Goal: Transaction & Acquisition: Purchase product/service

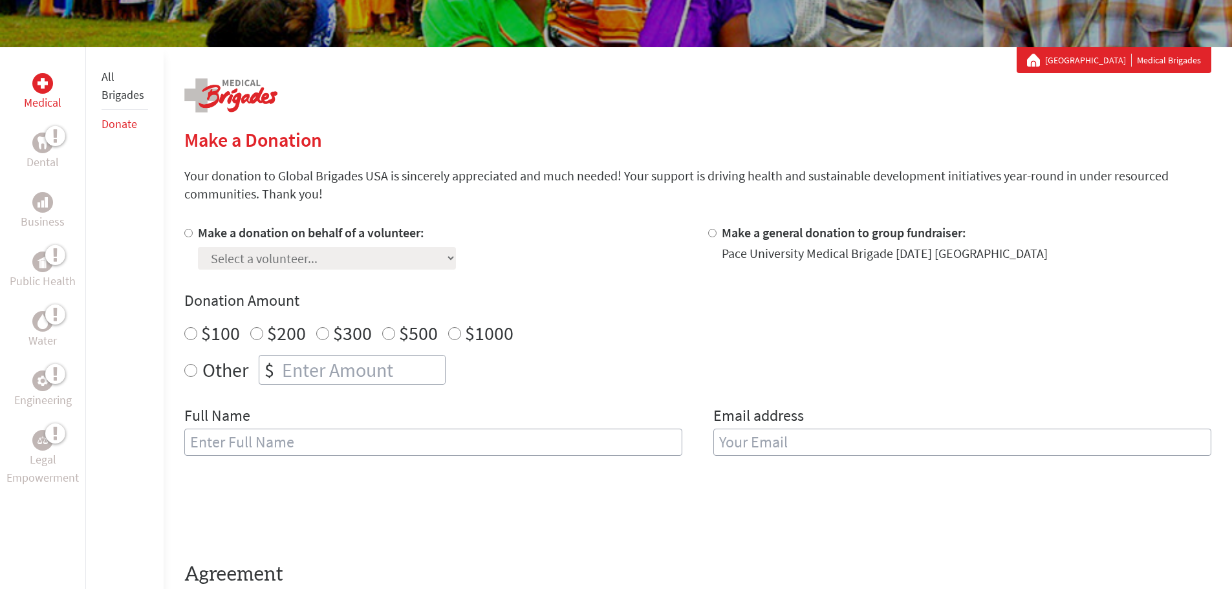
scroll to position [323, 0]
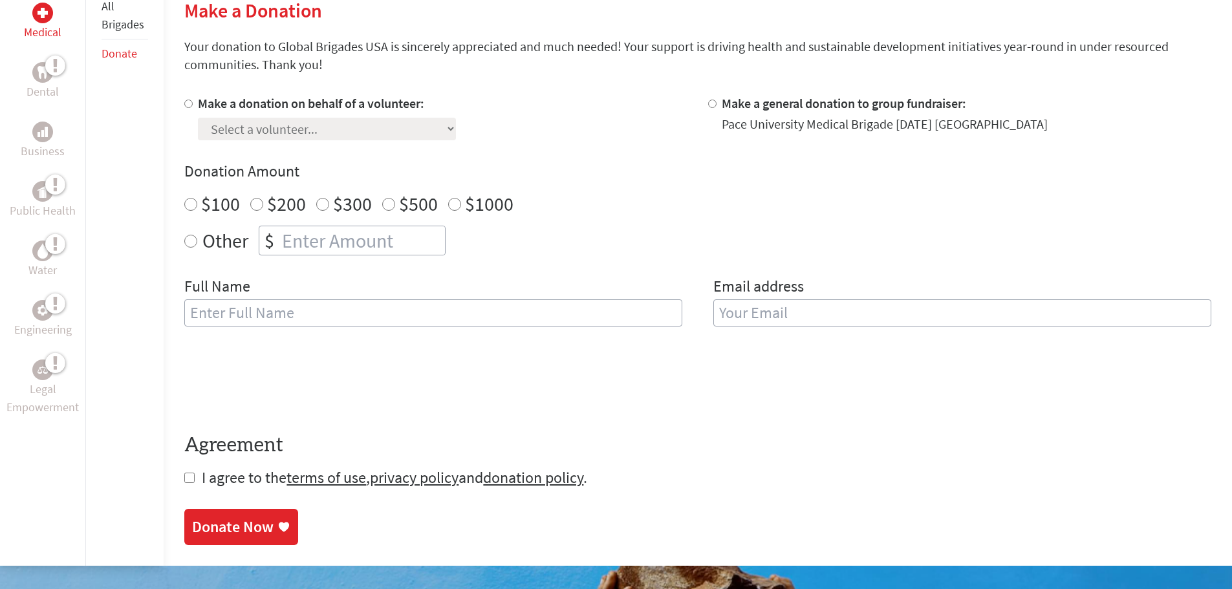
click at [347, 308] on input "text" at bounding box center [433, 312] width 498 height 27
click at [232, 102] on label "Make a donation on behalf of a volunteer:" at bounding box center [311, 103] width 226 height 16
click at [193, 102] on input "Make a donation on behalf of a volunteer:" at bounding box center [188, 104] width 8 height 8
radio input "true"
click at [283, 129] on select "Select a volunteer... [PERSON_NAME] [PERSON_NAME] [PERSON_NAME] [PERSON_NAME] D…" at bounding box center [327, 129] width 258 height 23
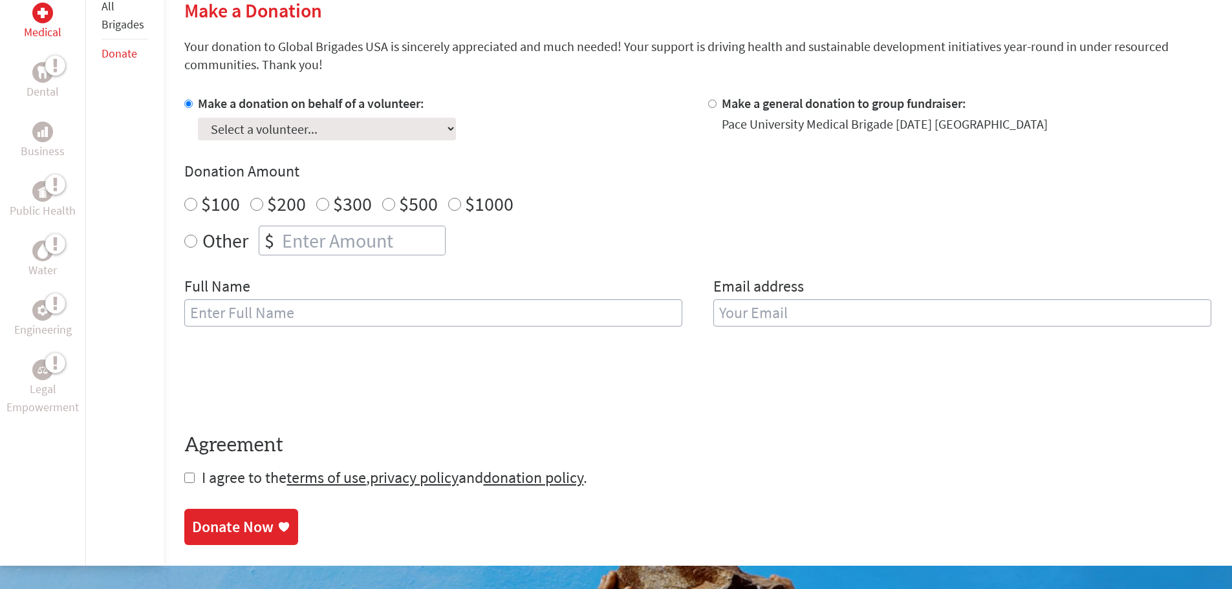
select select "487D8D71-B1CD-11EF-9472-42010A8A002E"
click at [198, 118] on select "Select a volunteer... [PERSON_NAME] [PERSON_NAME] [PERSON_NAME] [PERSON_NAME] D…" at bounding box center [327, 129] width 258 height 23
radio input "true"
click at [374, 241] on input "number" at bounding box center [362, 240] width 166 height 28
click at [472, 298] on div "Full Name" at bounding box center [433, 309] width 498 height 66
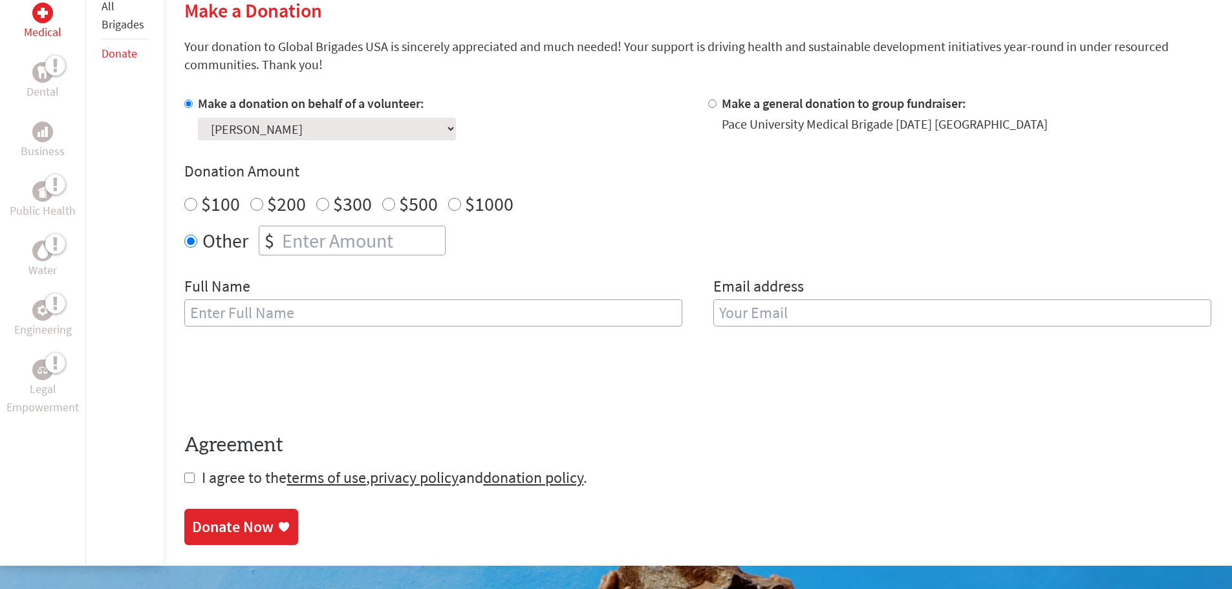
click at [765, 302] on input "email" at bounding box center [962, 312] width 498 height 27
